Goal: Find specific page/section: Find specific page/section

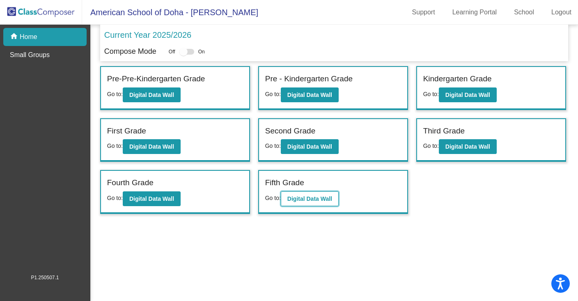
click at [318, 196] on b "Digital Data Wall" at bounding box center [309, 198] width 45 height 7
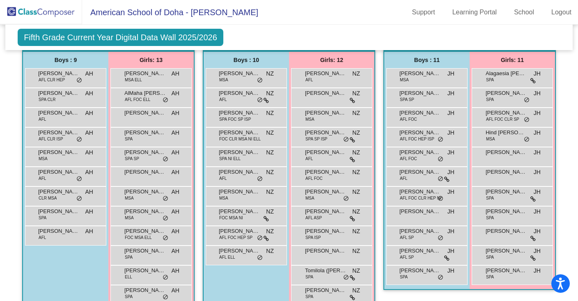
scroll to position [261, 0]
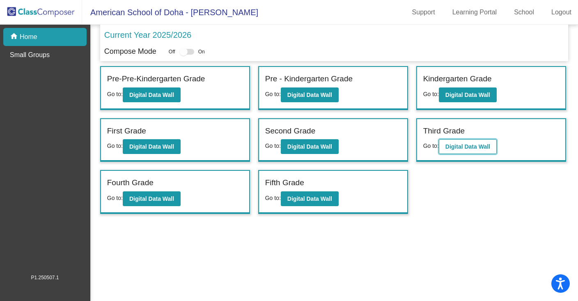
click at [453, 145] on b "Digital Data Wall" at bounding box center [467, 146] width 45 height 7
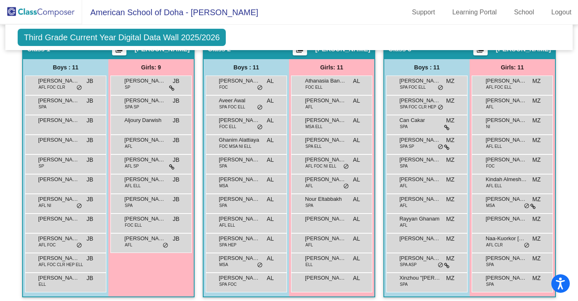
scroll to position [210, 0]
